Goal: Obtain resource: Obtain resource

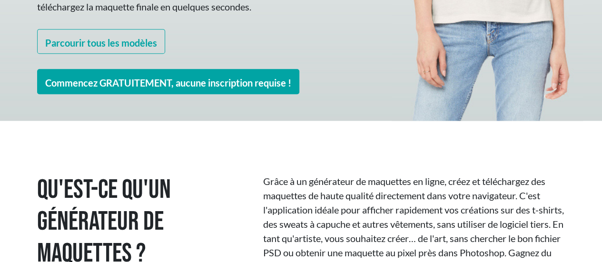
scroll to position [333, 0]
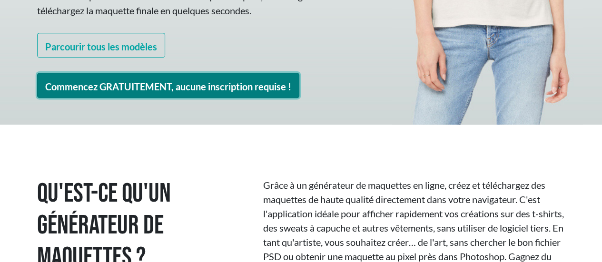
click at [207, 81] on font "Commencez GRATUITEMENT, aucune inscription requise !" at bounding box center [168, 86] width 246 height 11
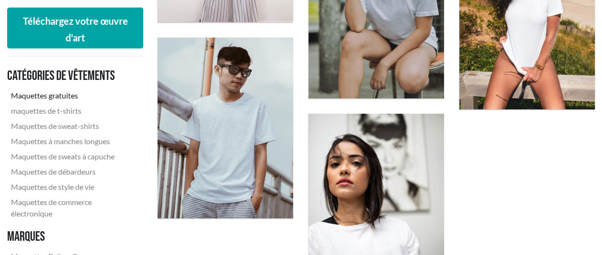
scroll to position [1617, 0]
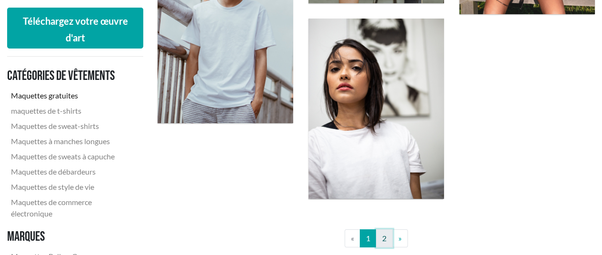
click at [383, 237] on font "2" at bounding box center [384, 238] width 4 height 9
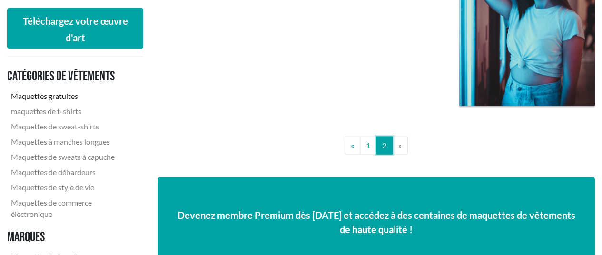
scroll to position [999, 0]
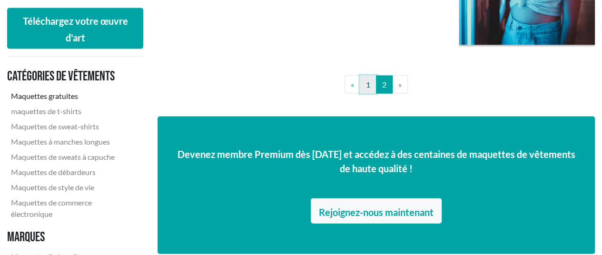
click at [370, 82] on font "1" at bounding box center [368, 84] width 4 height 9
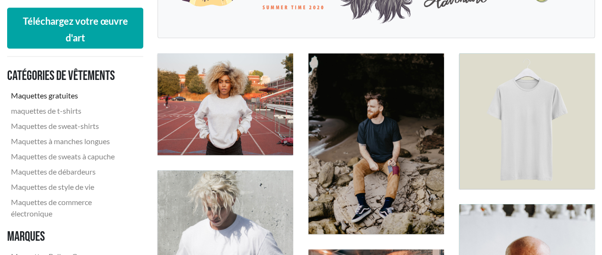
scroll to position [285, 0]
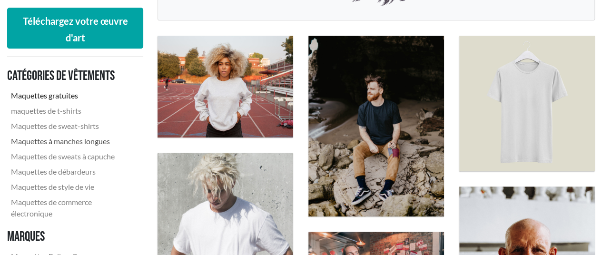
click at [64, 139] on font "Maquettes à manches longues" at bounding box center [60, 141] width 99 height 9
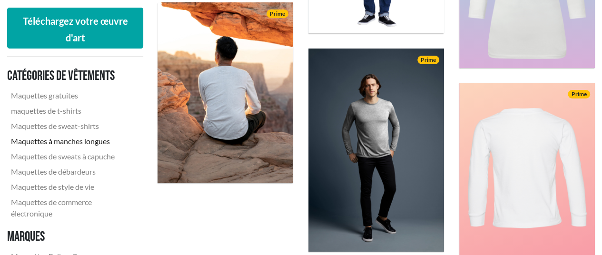
scroll to position [1665, 0]
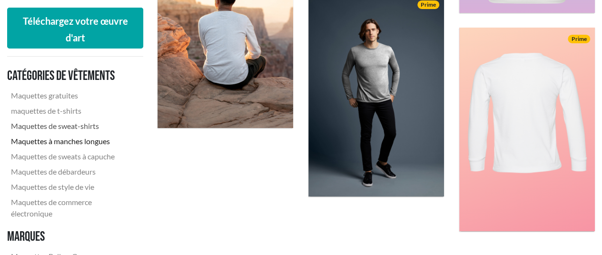
click at [38, 123] on font "Maquettes de sweat-shirts" at bounding box center [55, 125] width 88 height 9
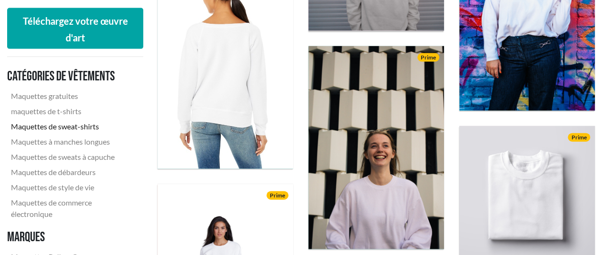
scroll to position [1142, 0]
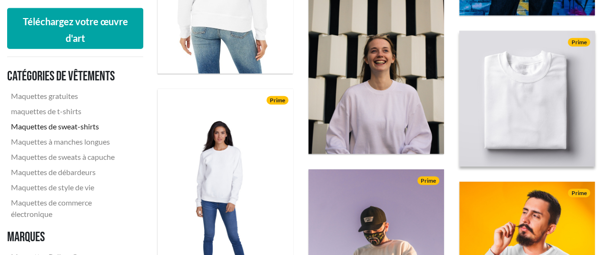
click at [503, 125] on img at bounding box center [526, 98] width 149 height 149
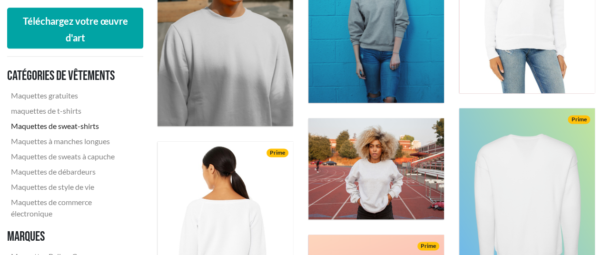
scroll to position [618, 0]
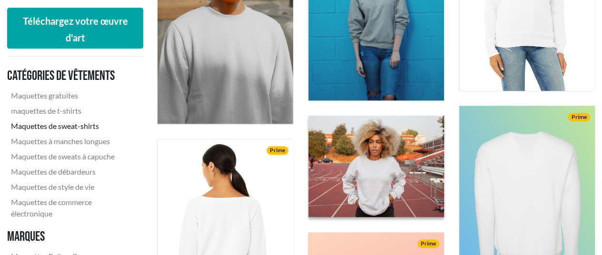
click at [358, 176] on img at bounding box center [376, 166] width 149 height 112
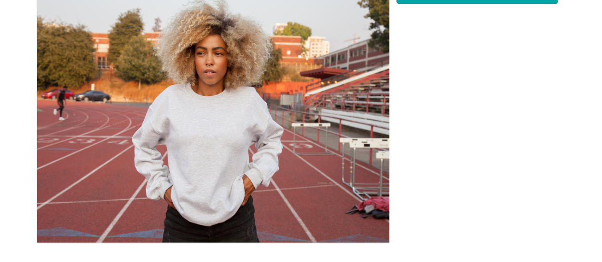
scroll to position [48, 0]
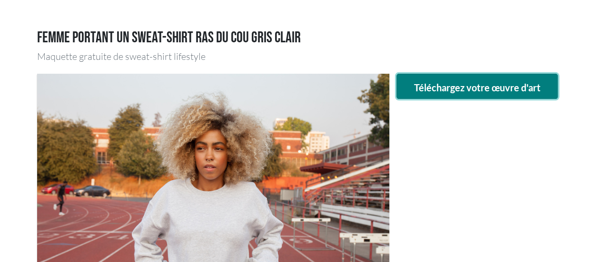
click at [434, 88] on font "Téléchargez votre œuvre d'art" at bounding box center [476, 87] width 127 height 11
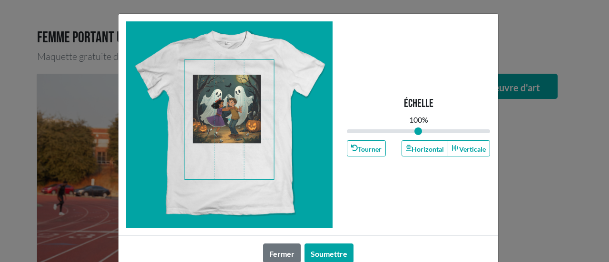
click at [235, 123] on span at bounding box center [229, 119] width 89 height 119
click at [322, 190] on div at bounding box center [229, 124] width 207 height 207
click at [329, 247] on button "Soumettre" at bounding box center [328, 254] width 49 height 20
